Goal: Transaction & Acquisition: Purchase product/service

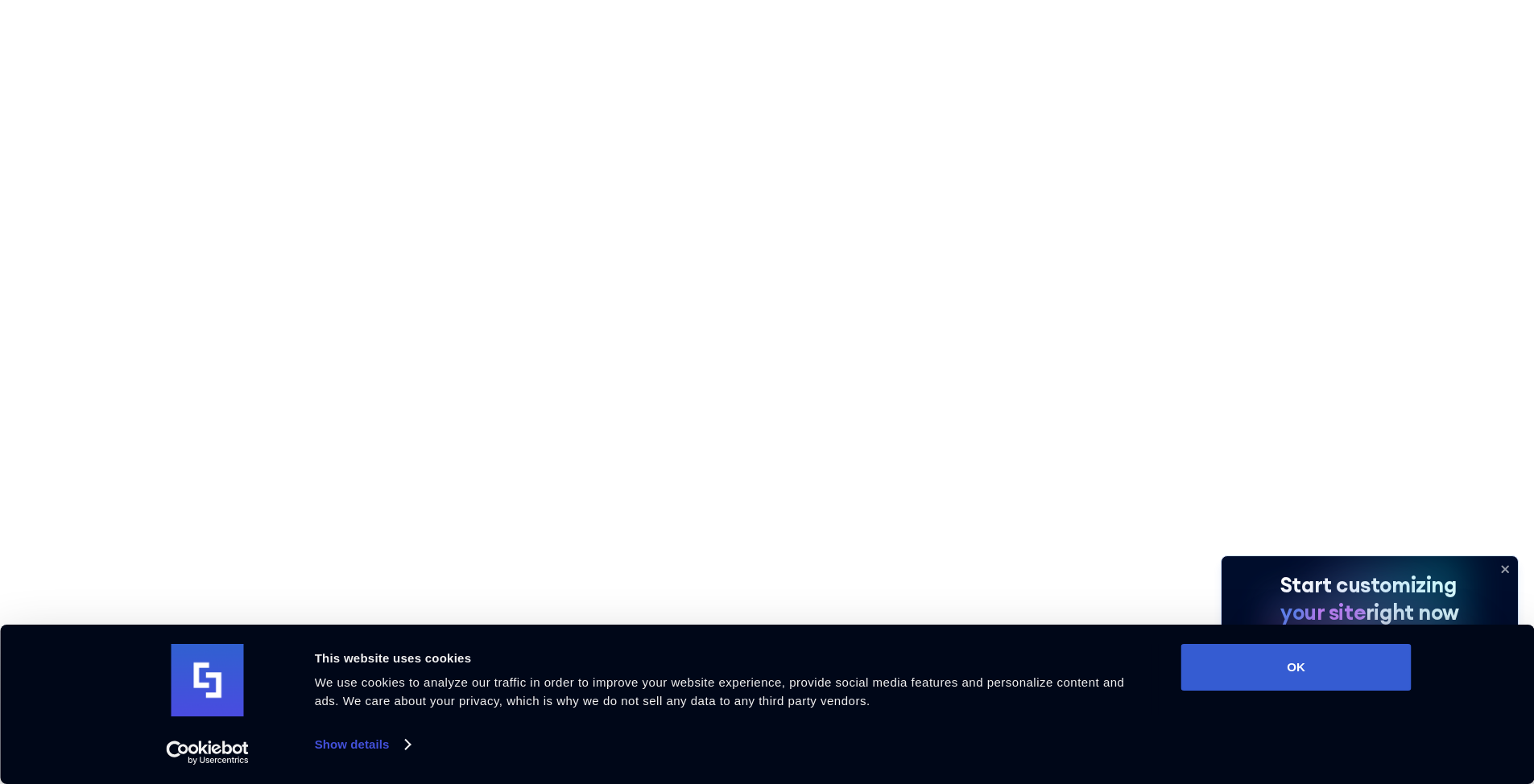
click at [1500, 569] on icon at bounding box center [1505, 569] width 26 height 26
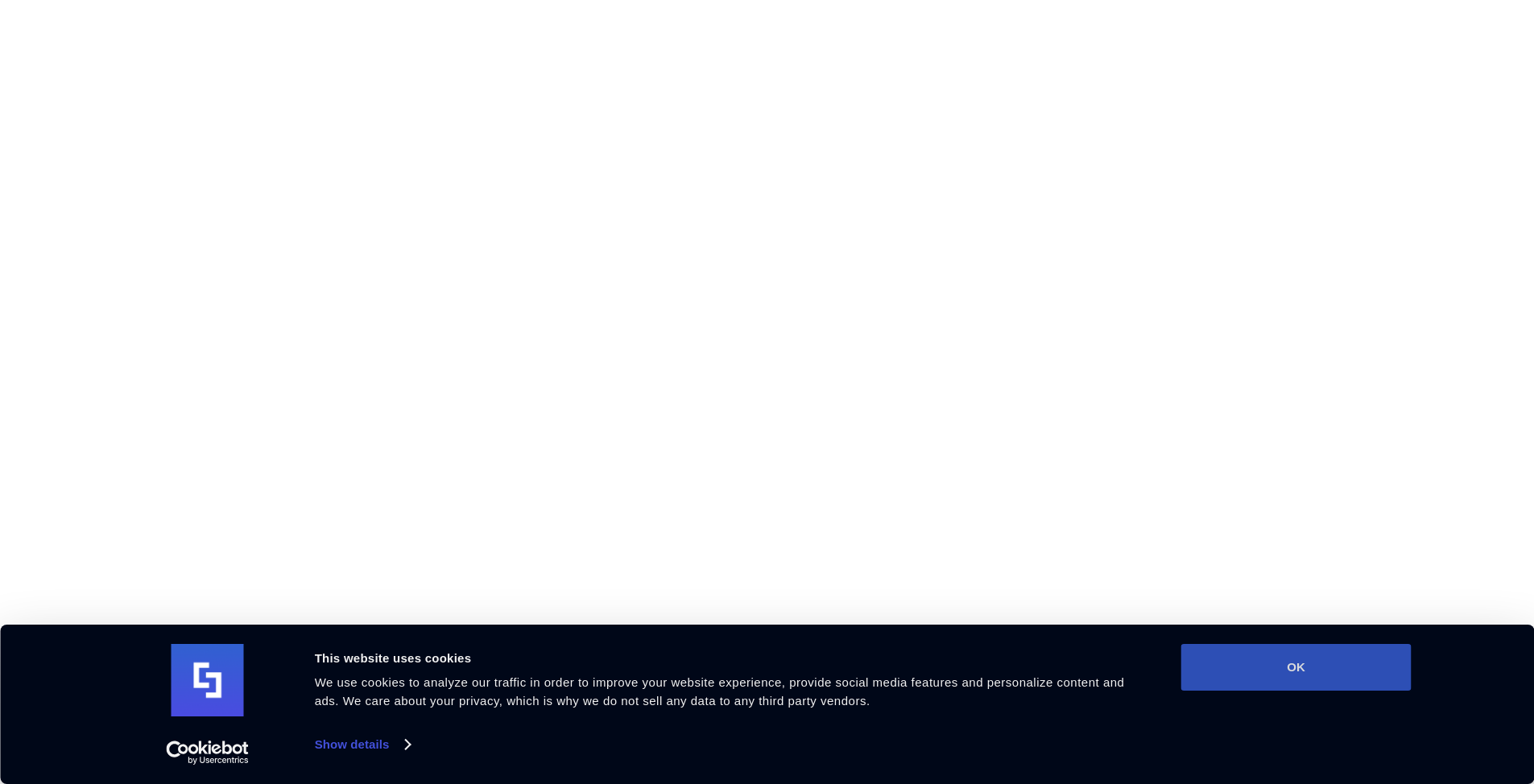
click at [1250, 671] on button "OK" at bounding box center [1296, 667] width 230 height 46
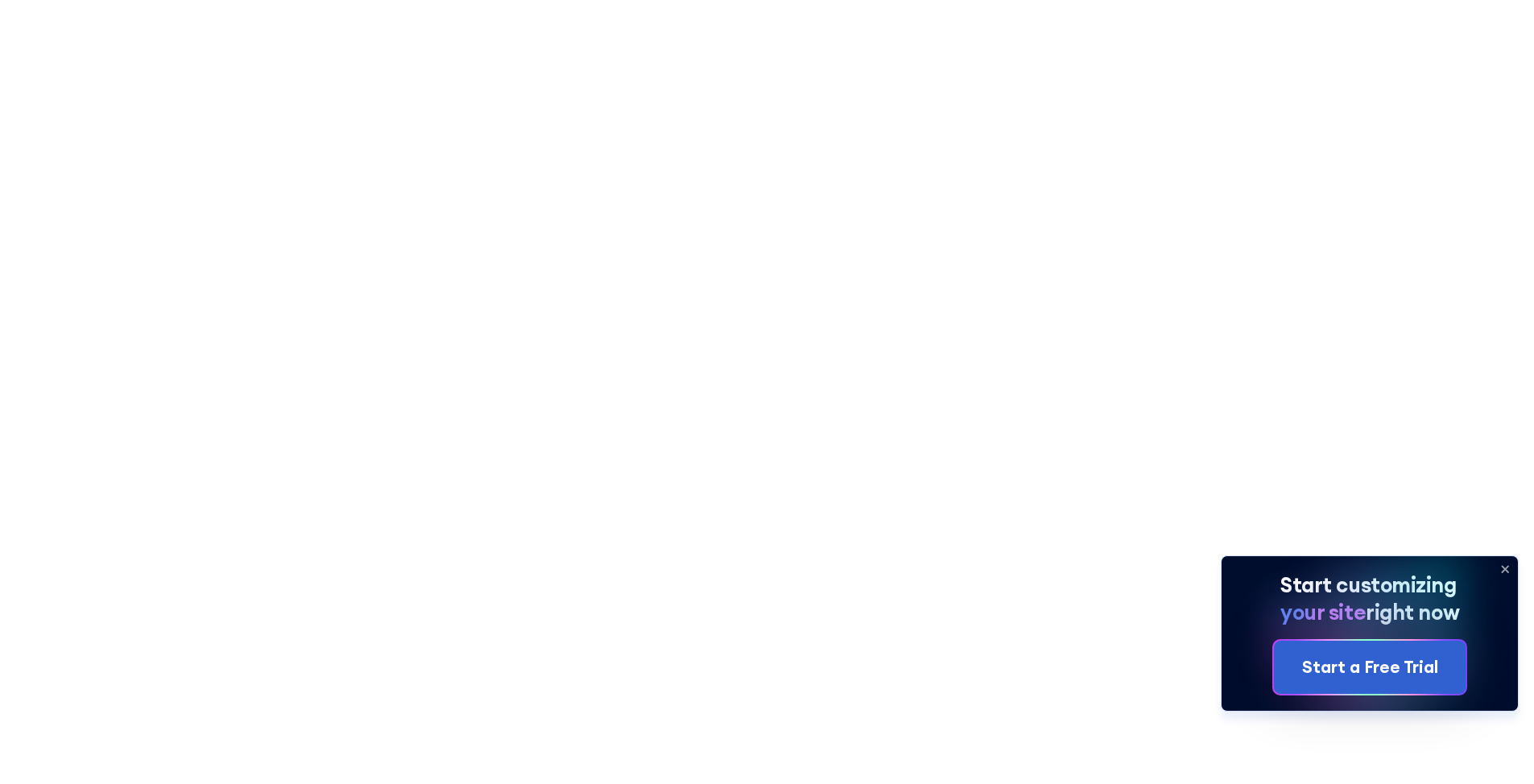
click at [1508, 572] on icon at bounding box center [1505, 569] width 7 height 7
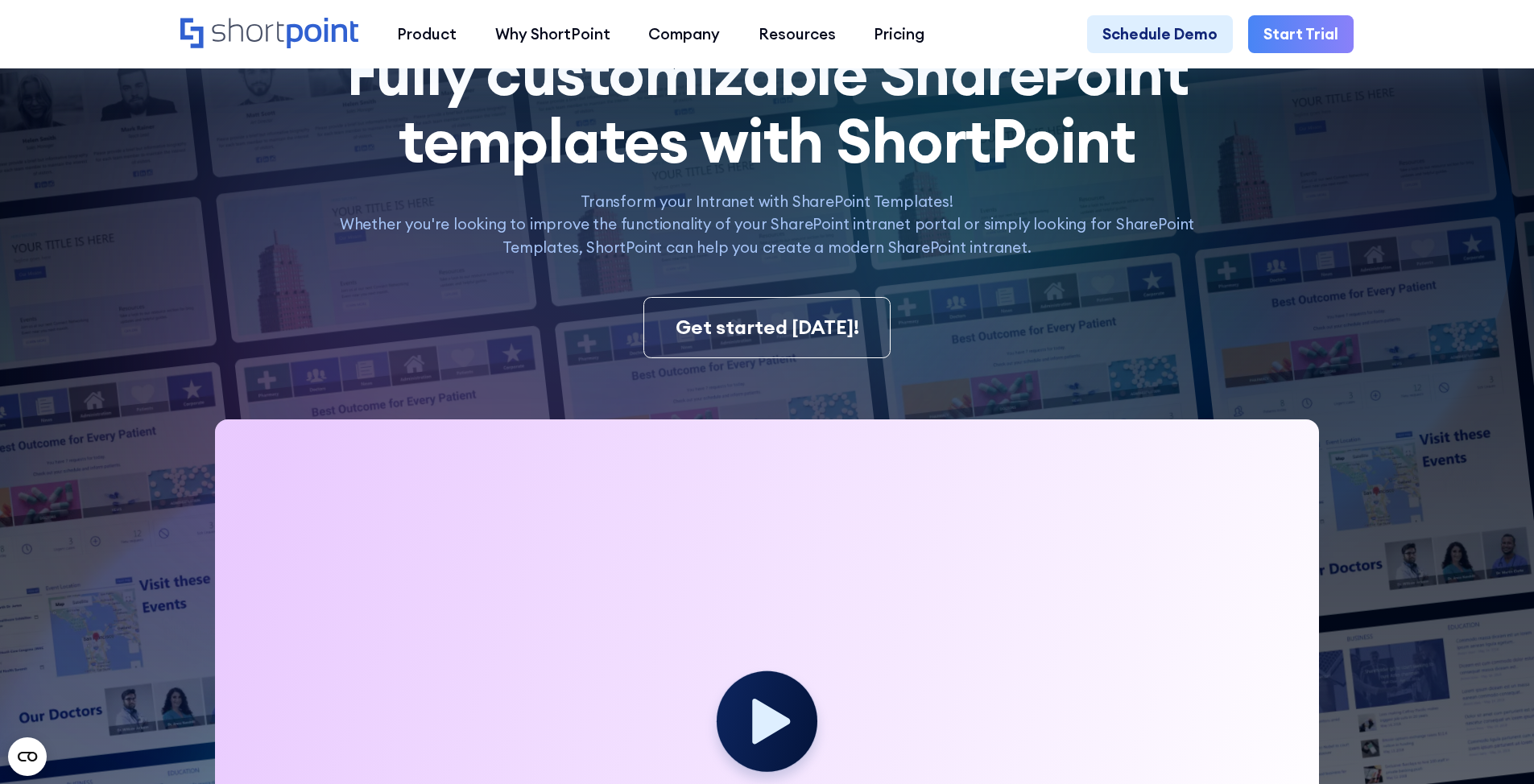
scroll to position [241, 0]
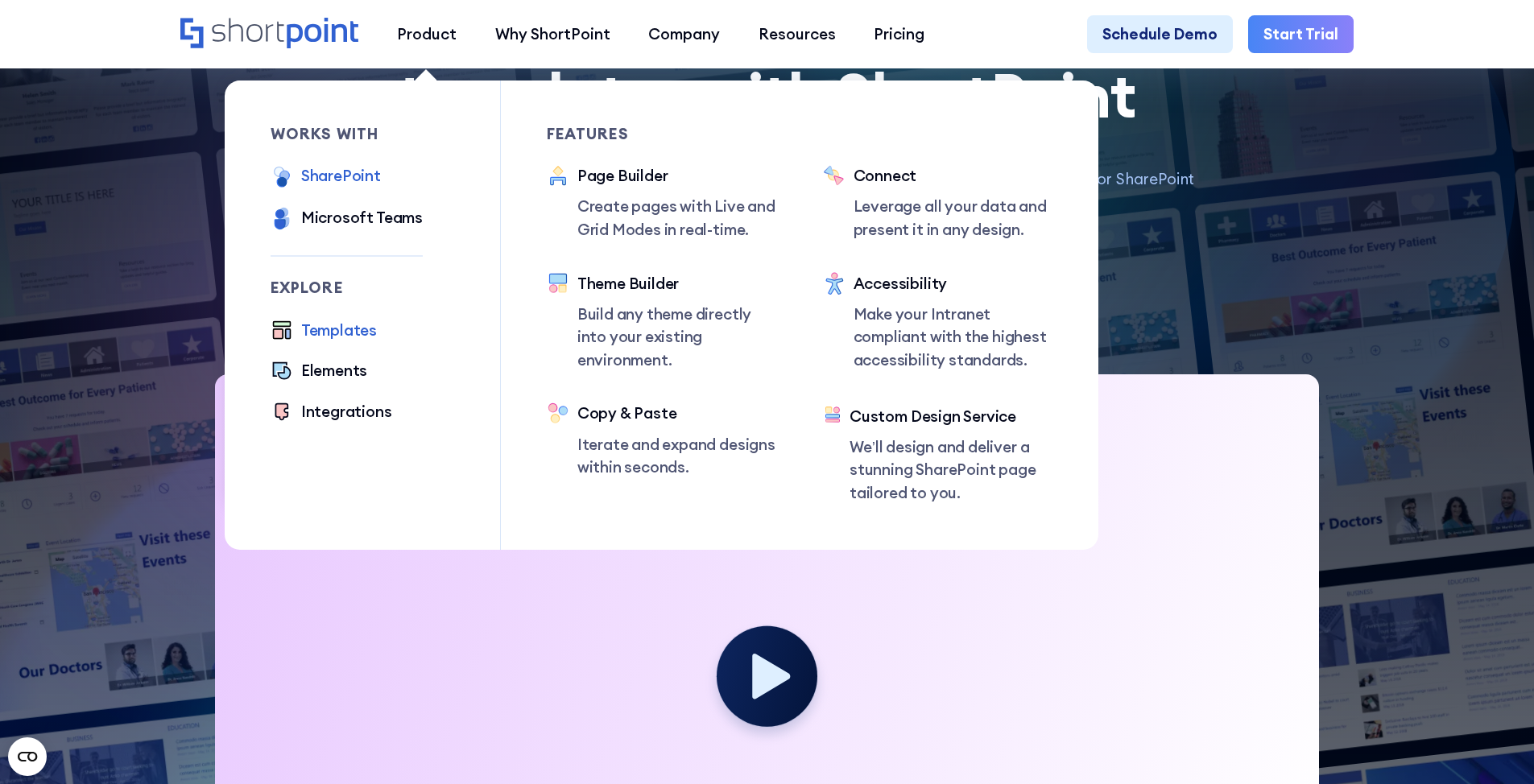
click at [360, 181] on div "SharePoint" at bounding box center [341, 175] width 80 height 24
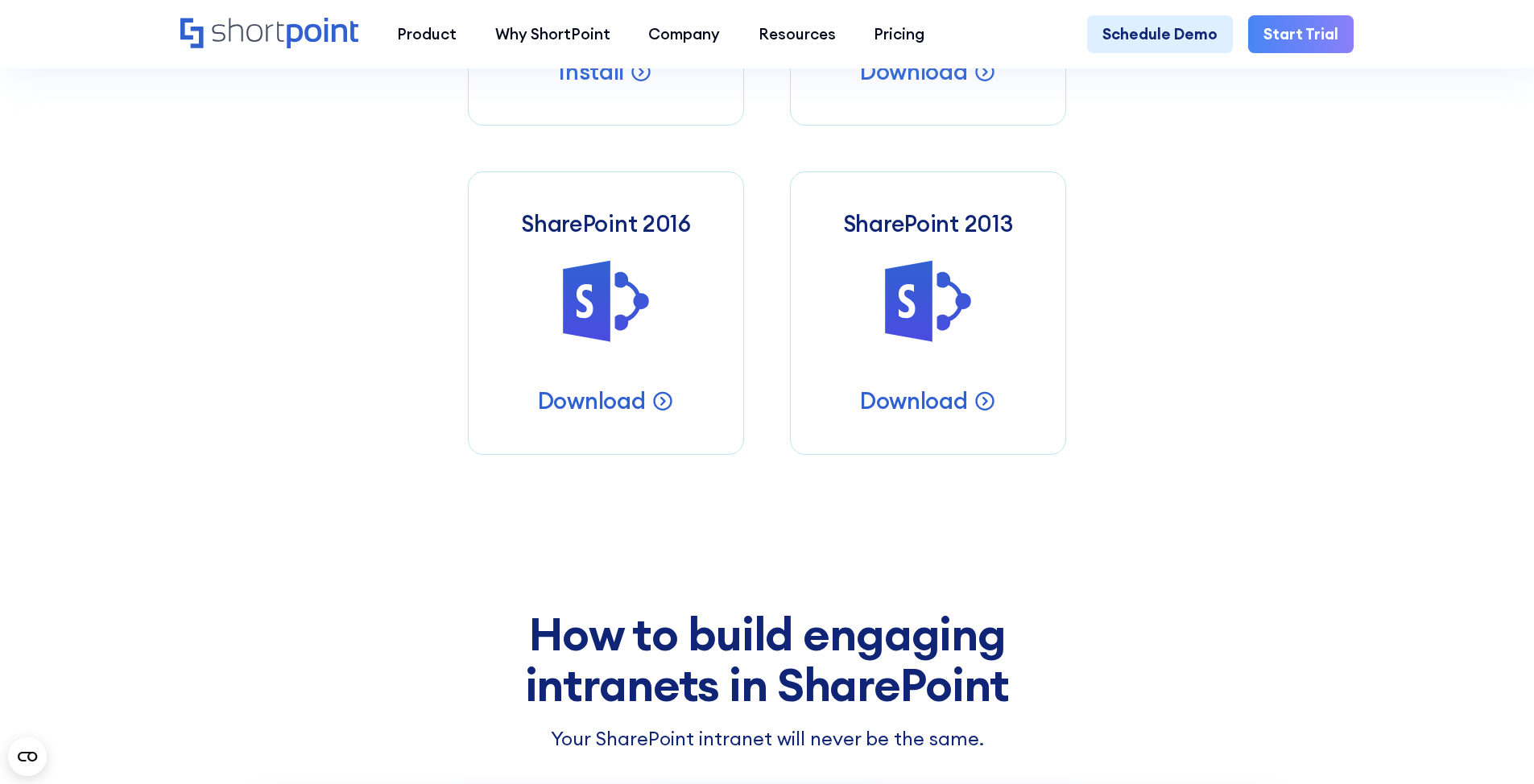
scroll to position [1208, 0]
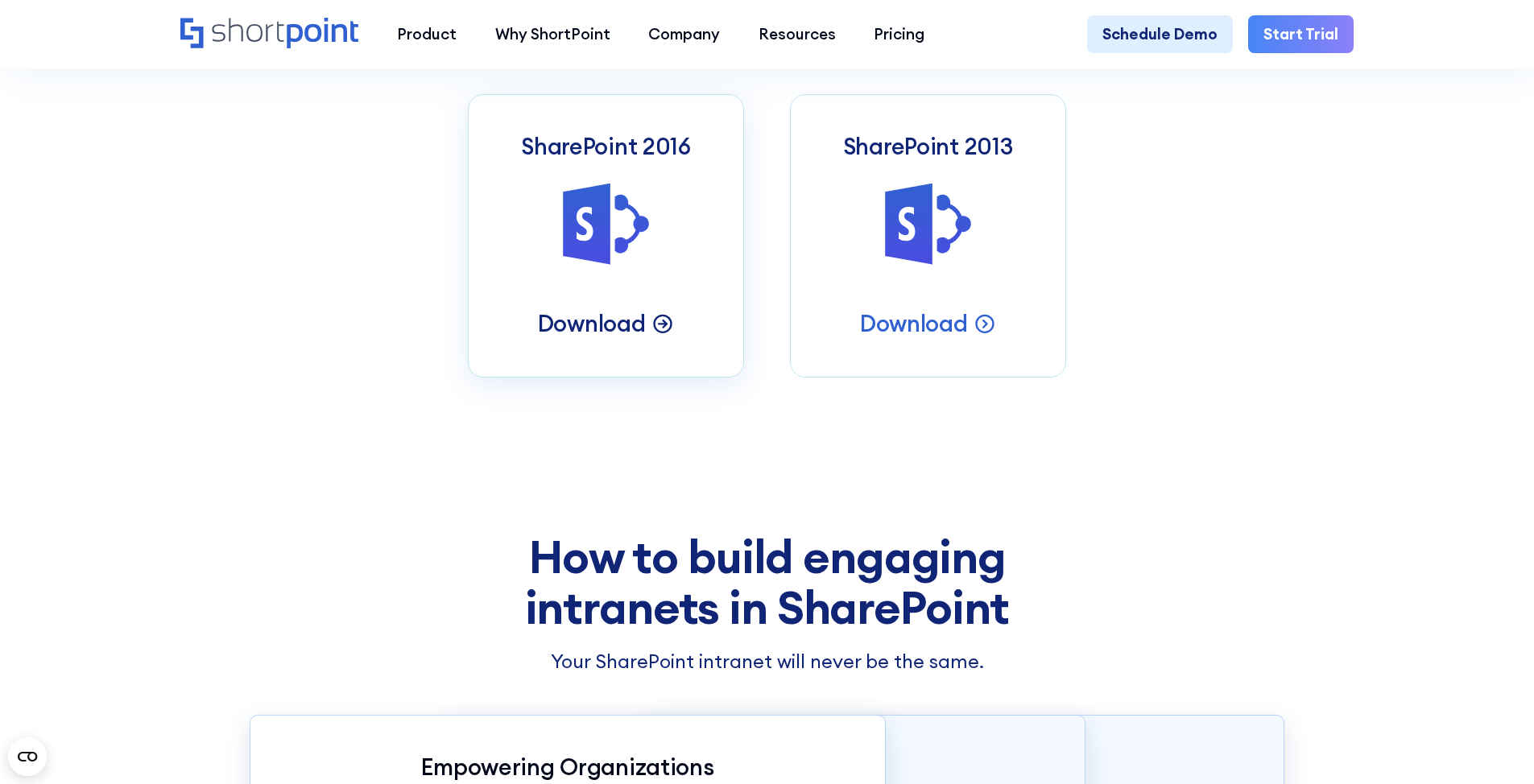
click at [605, 338] on p "Download" at bounding box center [592, 323] width 108 height 29
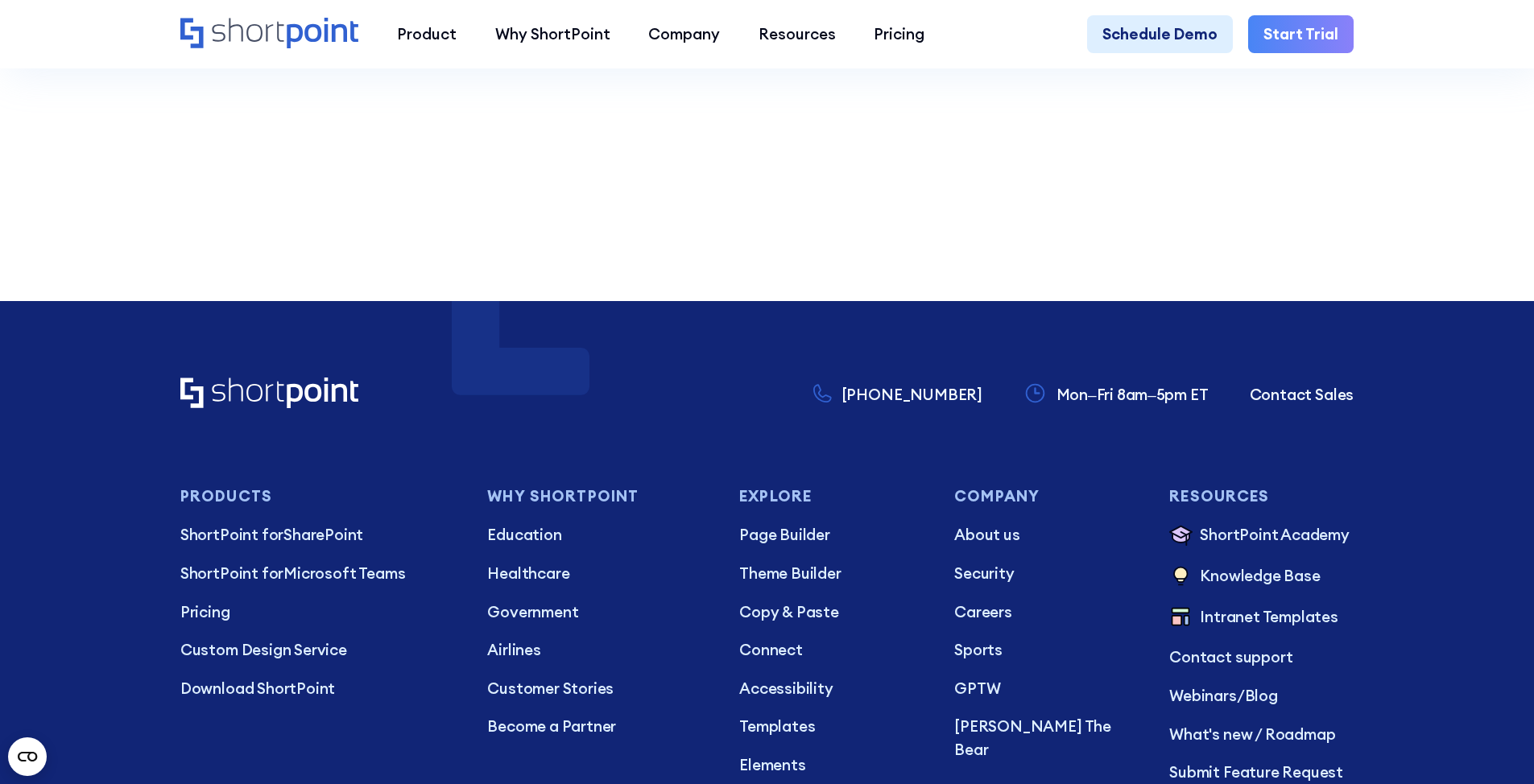
scroll to position [4331, 0]
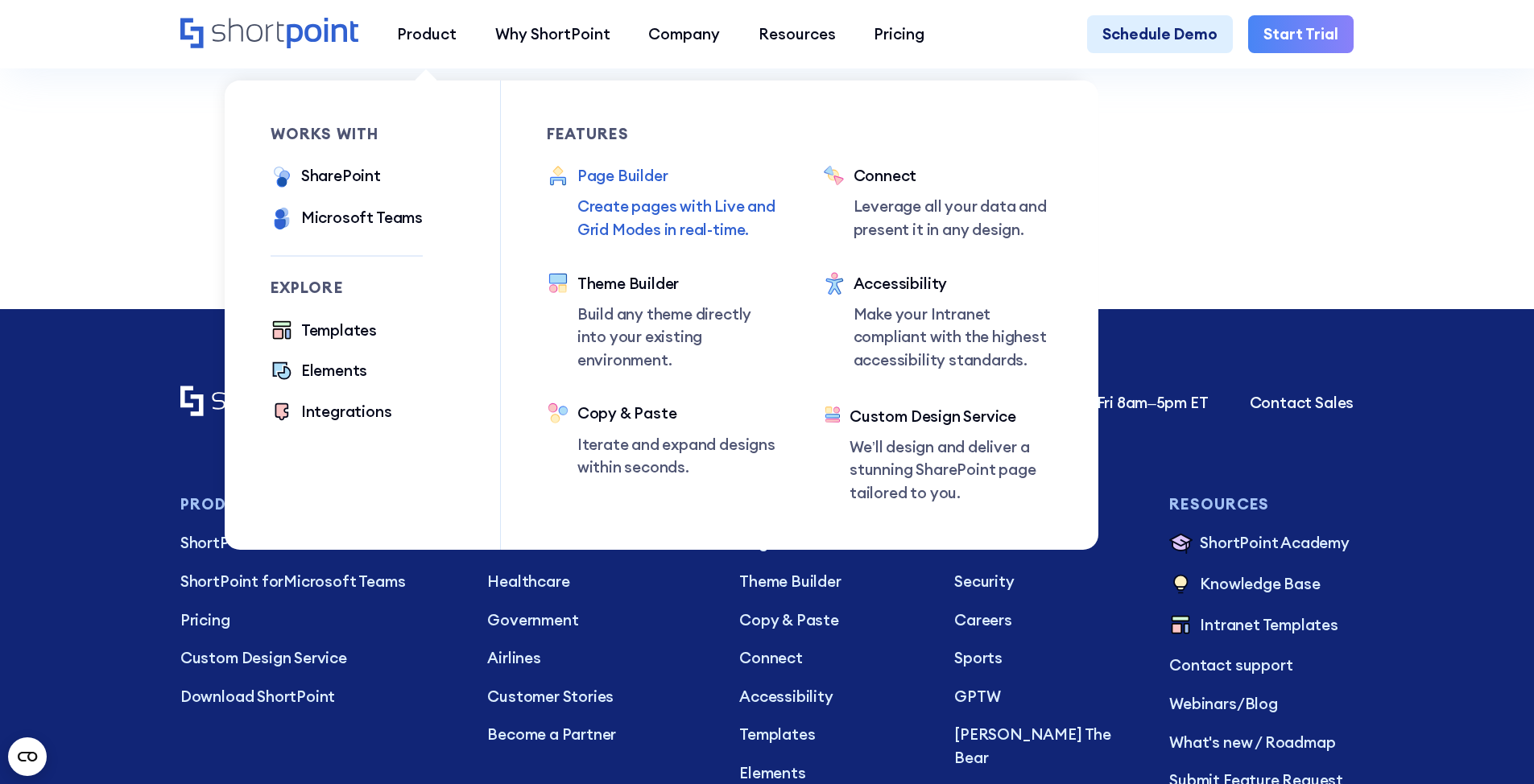
click at [609, 186] on div "Page Builder" at bounding box center [677, 175] width 200 height 24
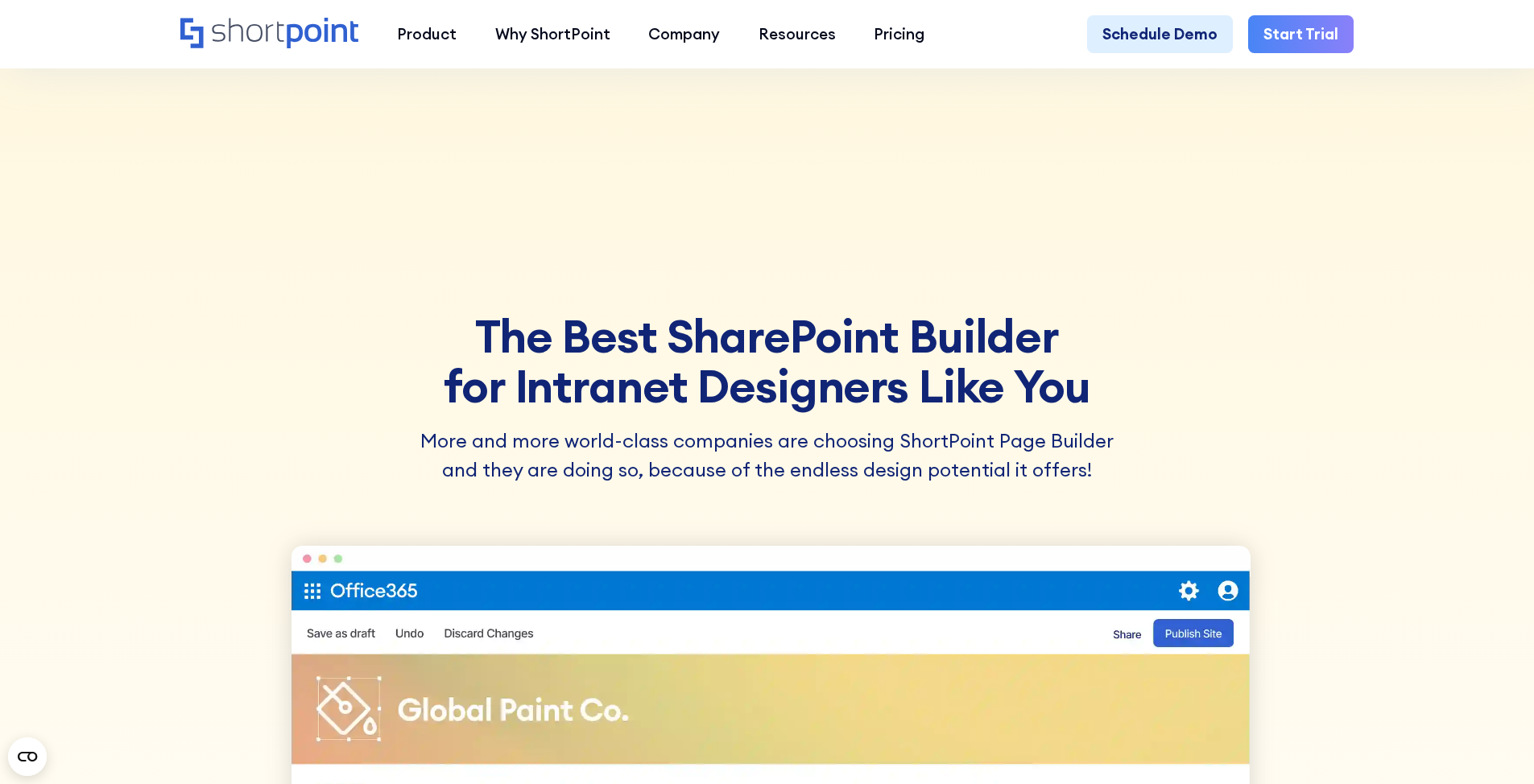
scroll to position [241, 0]
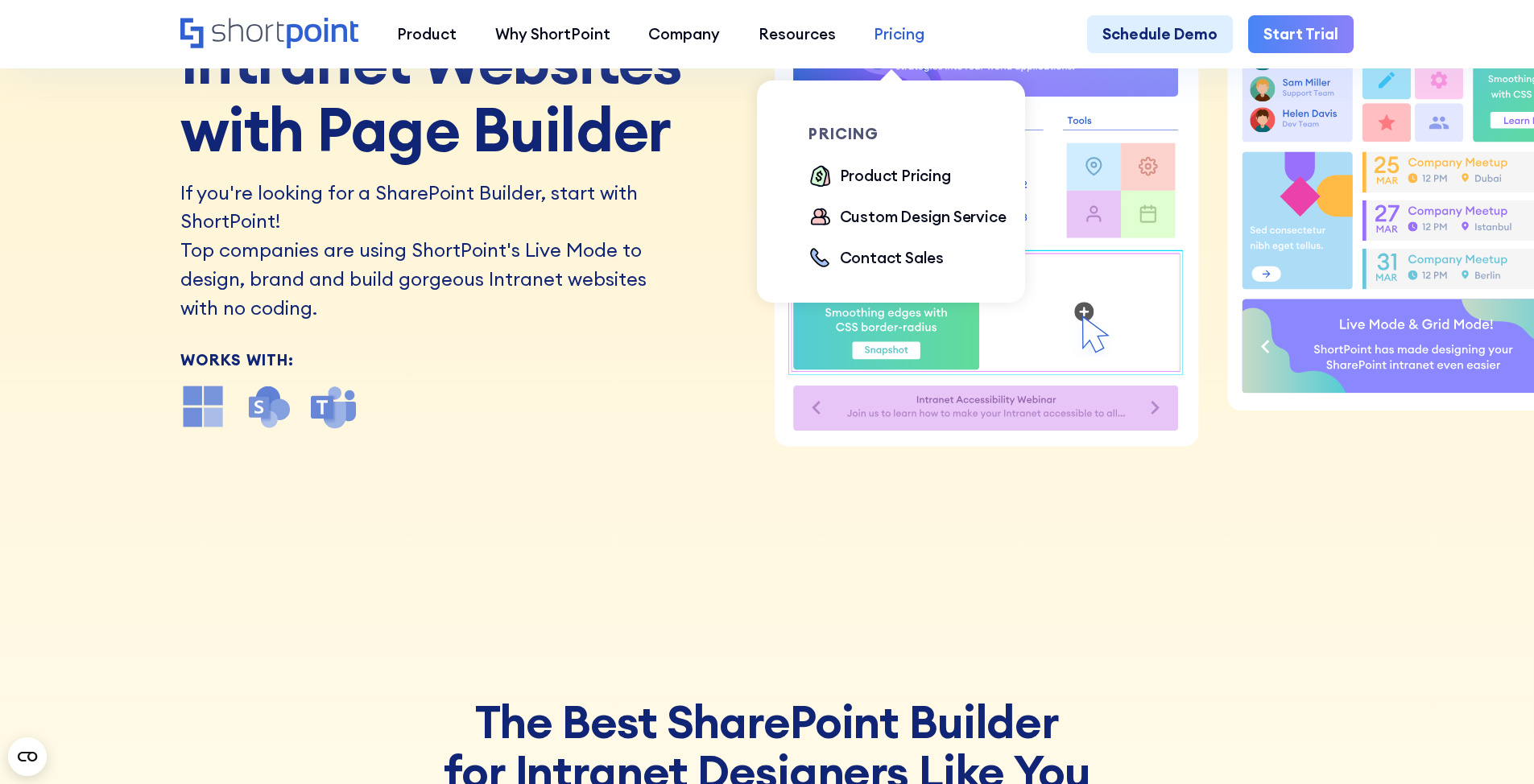
click at [875, 34] on div "Pricing" at bounding box center [900, 34] width 51 height 24
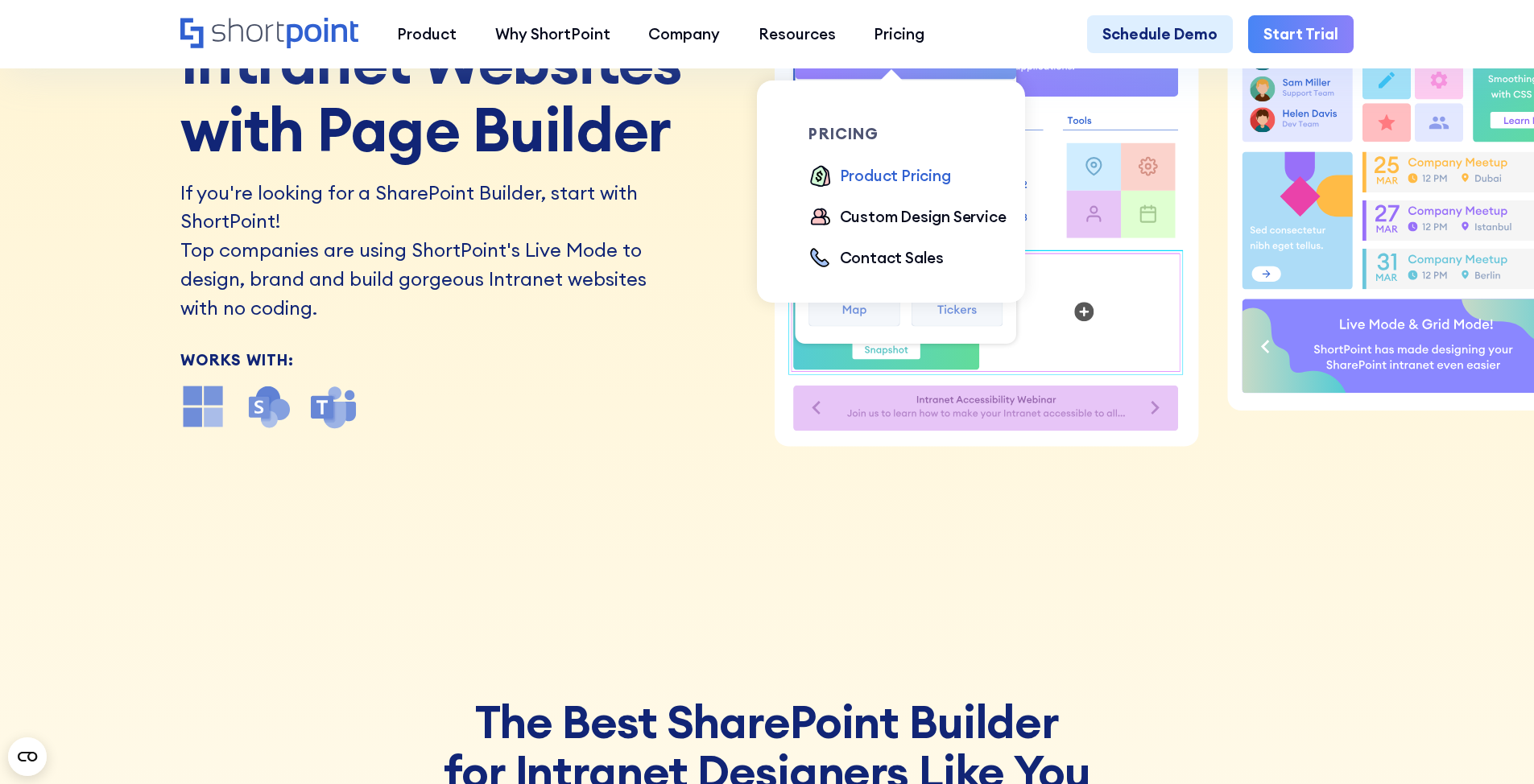
click at [854, 183] on div "Product Pricing" at bounding box center [895, 175] width 111 height 24
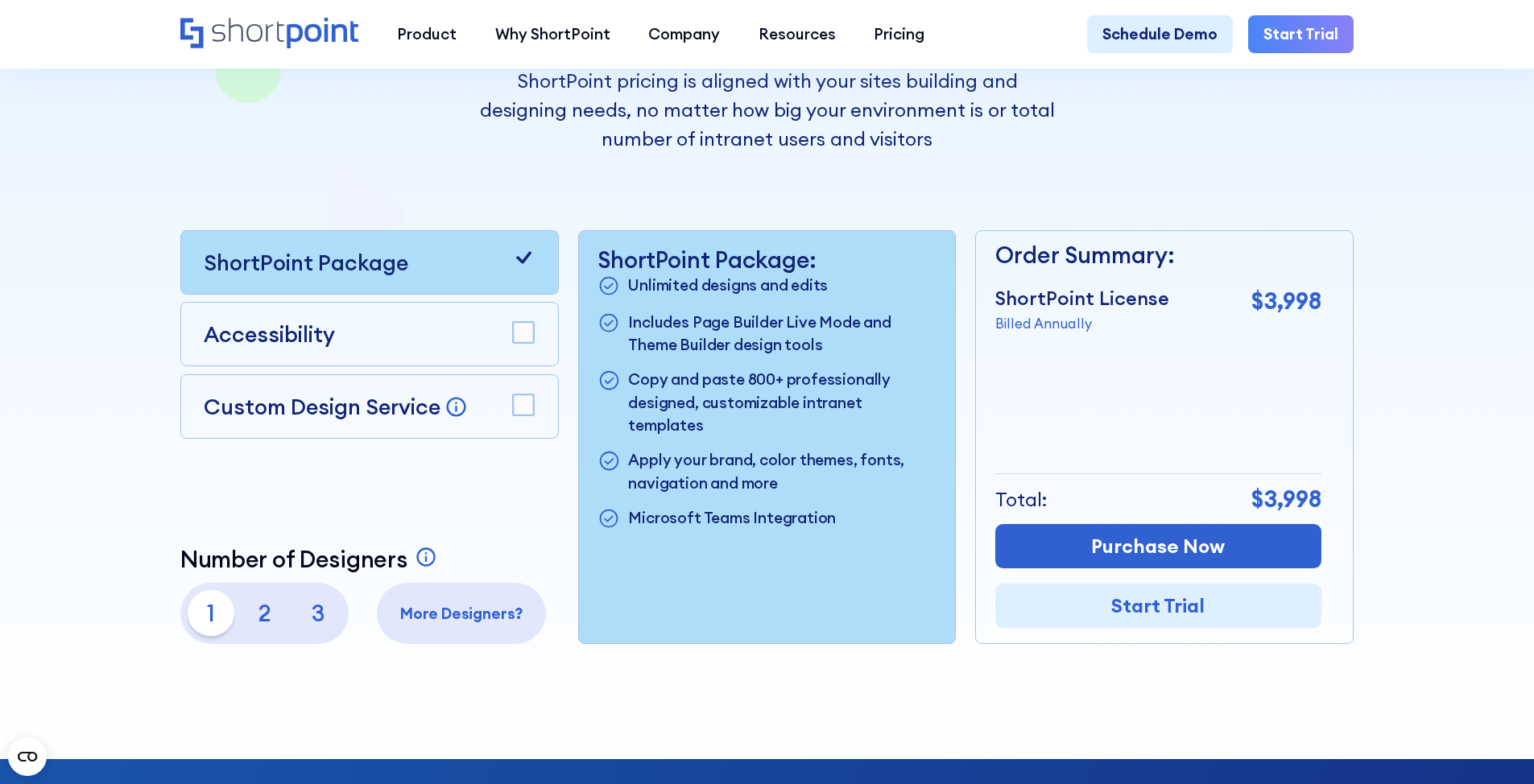
scroll to position [402, 0]
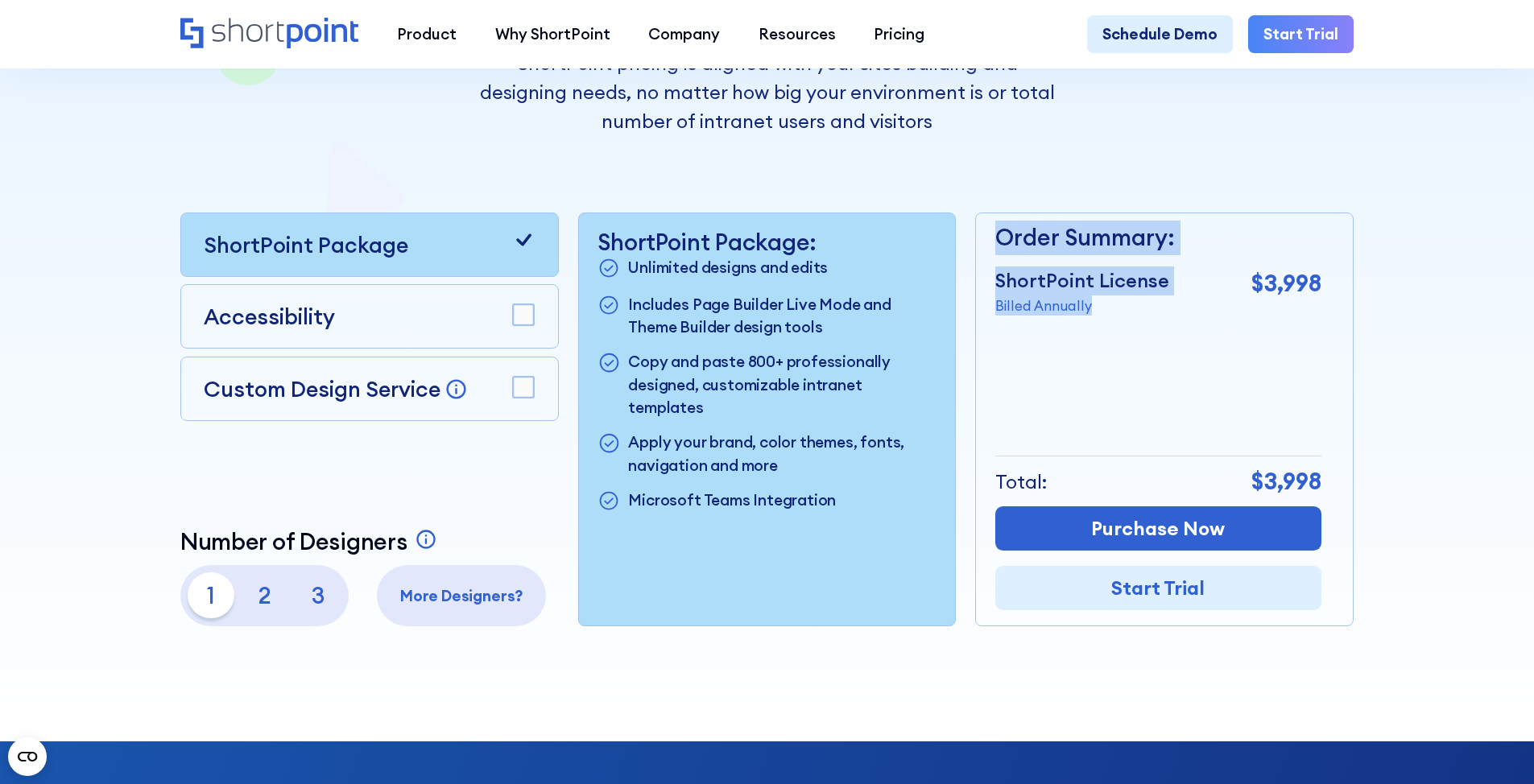
drag, startPoint x: 1008, startPoint y: 288, endPoint x: 1204, endPoint y: 323, distance: 199.1
click at [1204, 323] on div "Order Summary: ShortPoint License Billed Annually $3,998 + Custom Design Servic…" at bounding box center [1165, 419] width 379 height 414
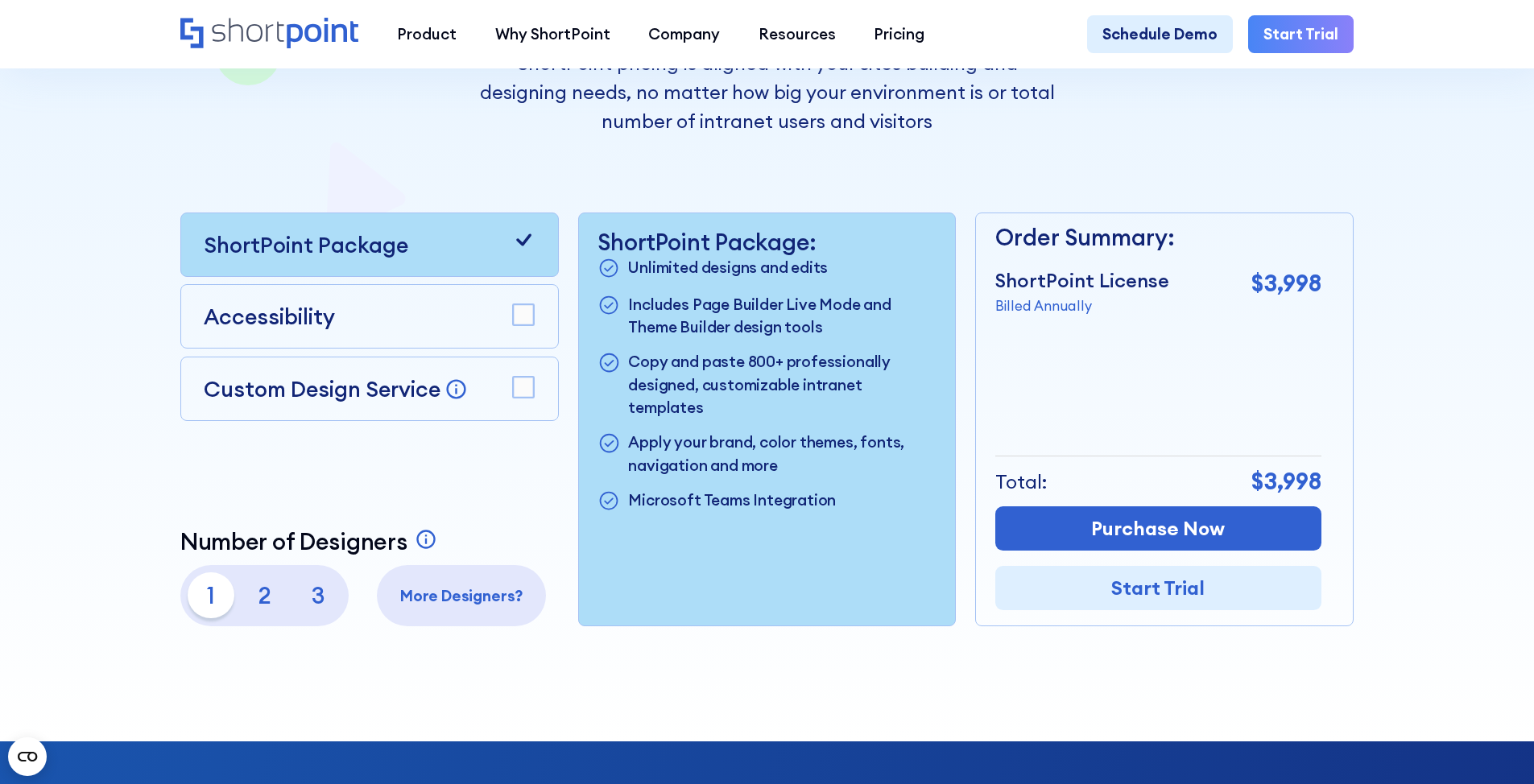
click at [1351, 411] on div "Order Summary: ShortPoint License Billed Annually $3,998 + Custom Design Servic…" at bounding box center [1165, 419] width 379 height 414
click at [523, 317] on rect at bounding box center [524, 315] width 21 height 21
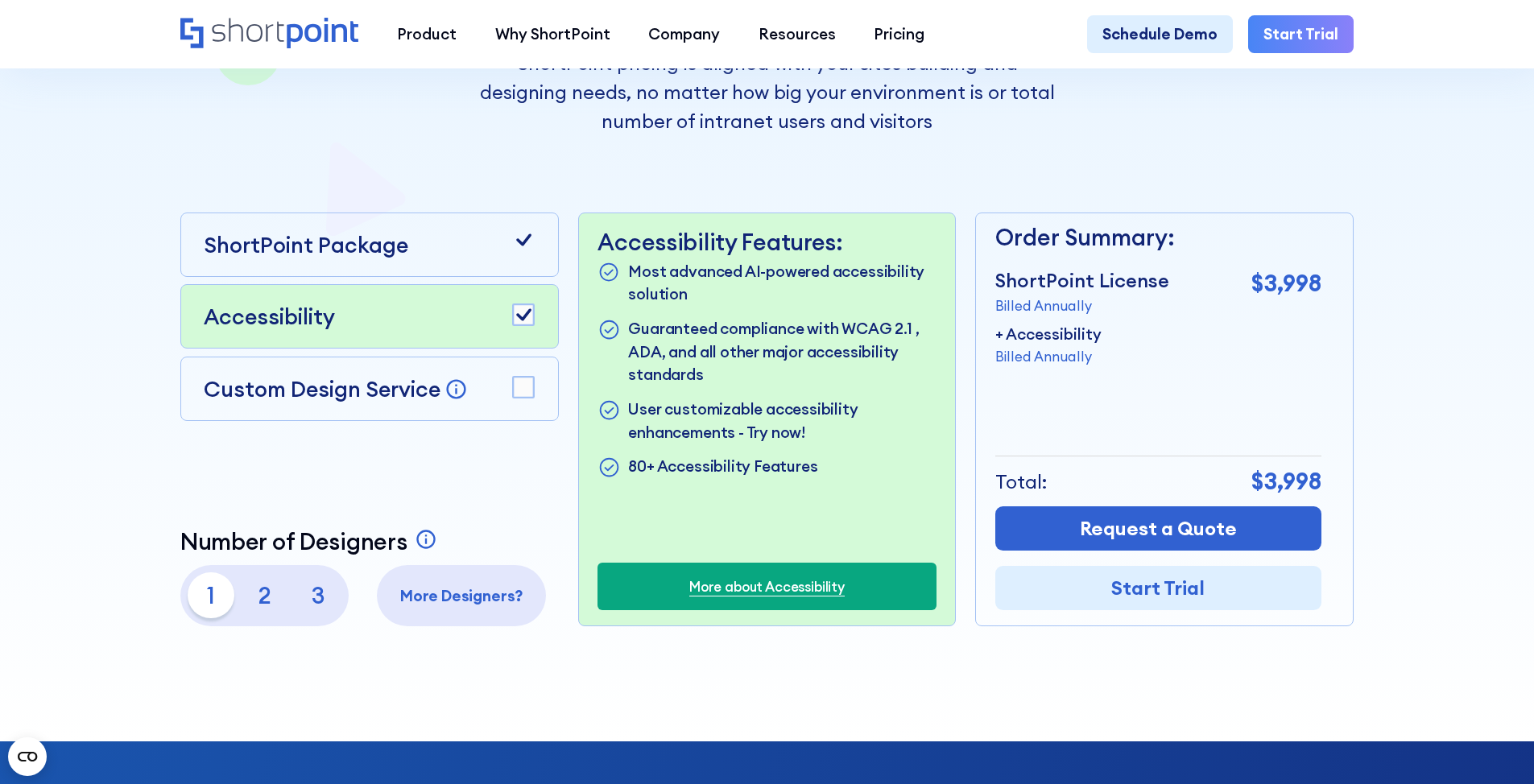
click at [515, 388] on rect at bounding box center [524, 387] width 21 height 21
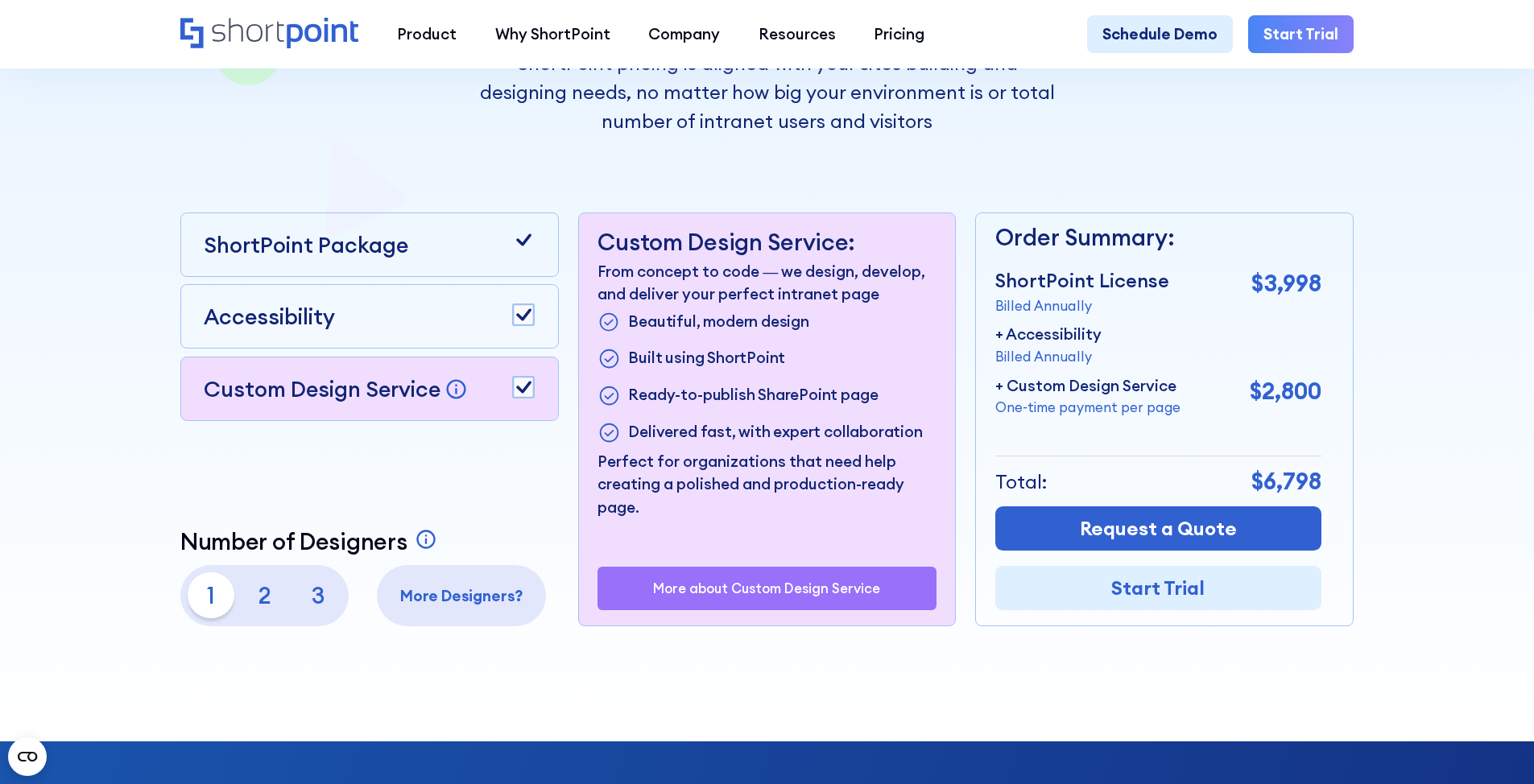
click at [517, 389] on rect at bounding box center [524, 387] width 21 height 21
click at [518, 390] on rect at bounding box center [524, 387] width 21 height 21
click at [250, 606] on p "2" at bounding box center [264, 596] width 45 height 45
click at [288, 603] on div "1 2 3" at bounding box center [264, 596] width 153 height 45
click at [307, 606] on p "3" at bounding box center [318, 596] width 45 height 45
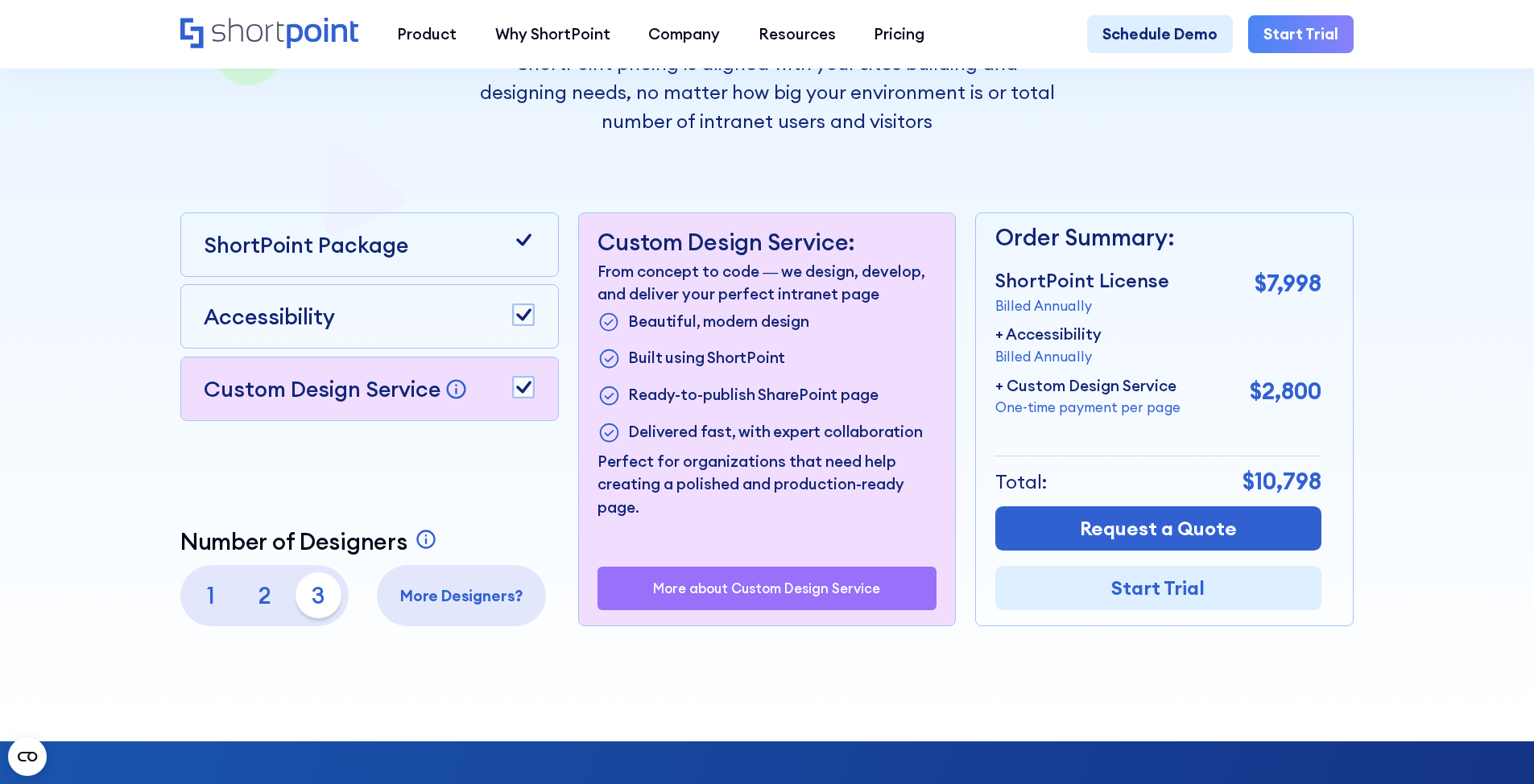
click at [220, 606] on p "1" at bounding box center [210, 596] width 45 height 45
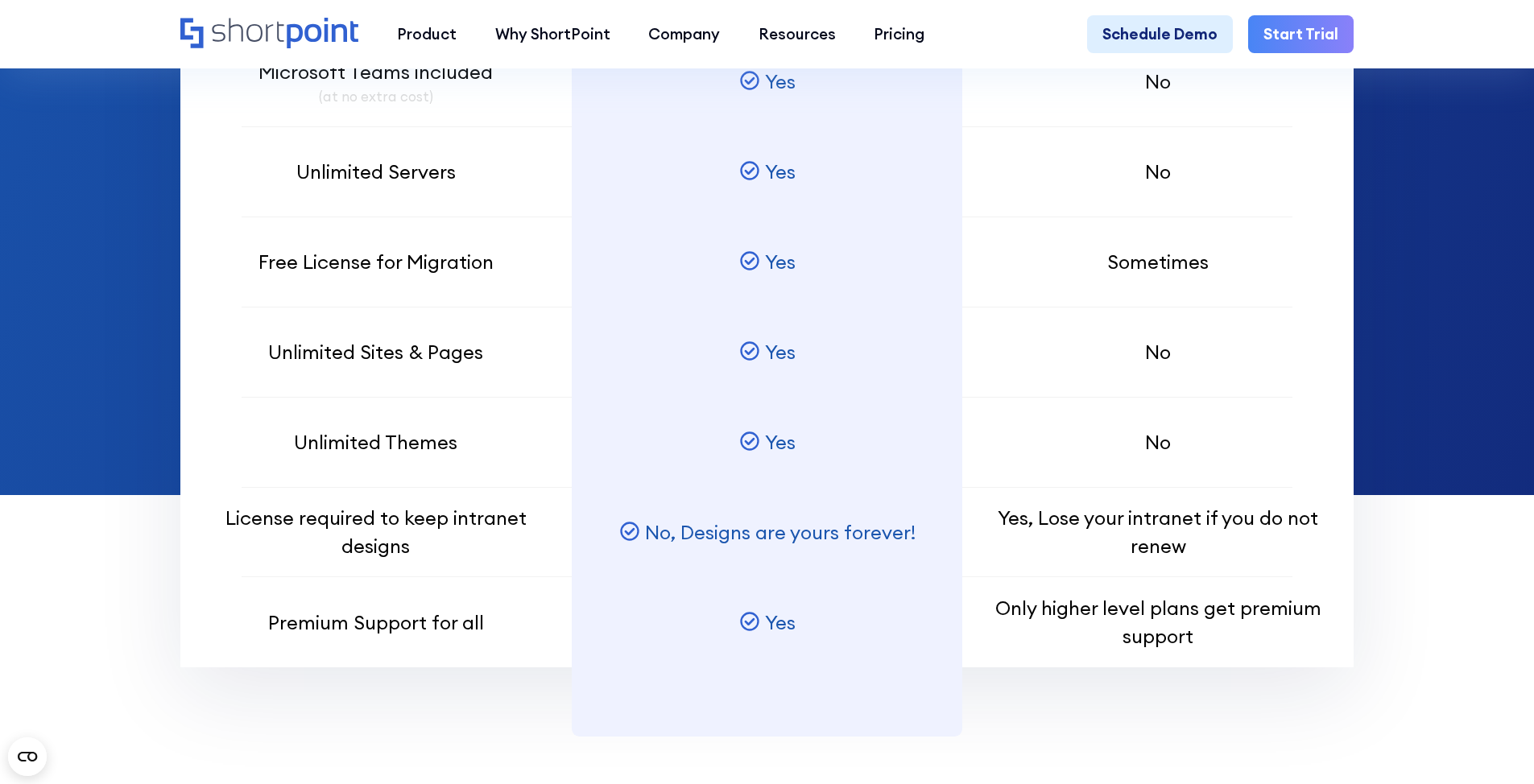
scroll to position [0, 0]
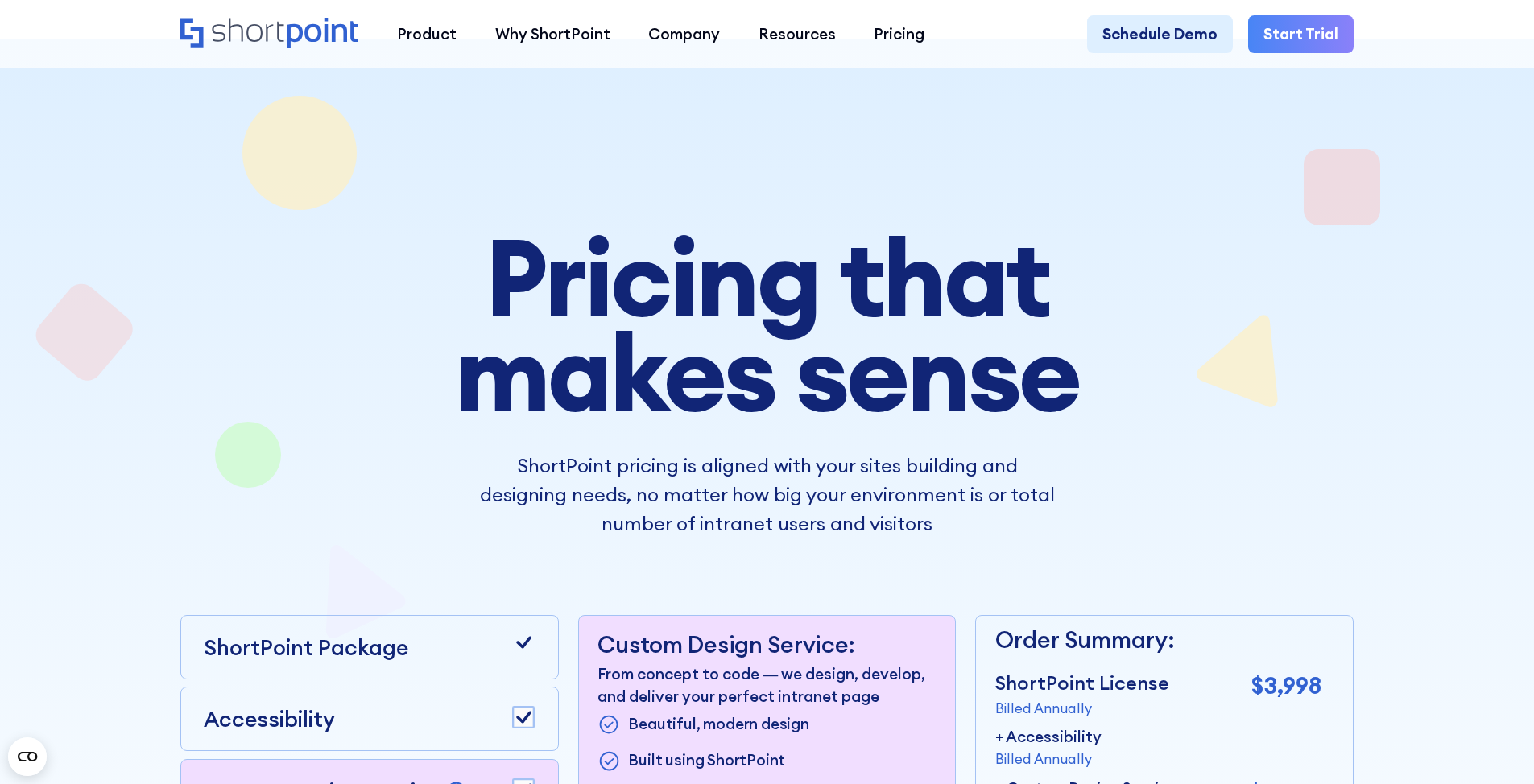
click at [223, 22] on icon "Home" at bounding box center [270, 33] width 178 height 30
